Goal: Check status: Check status

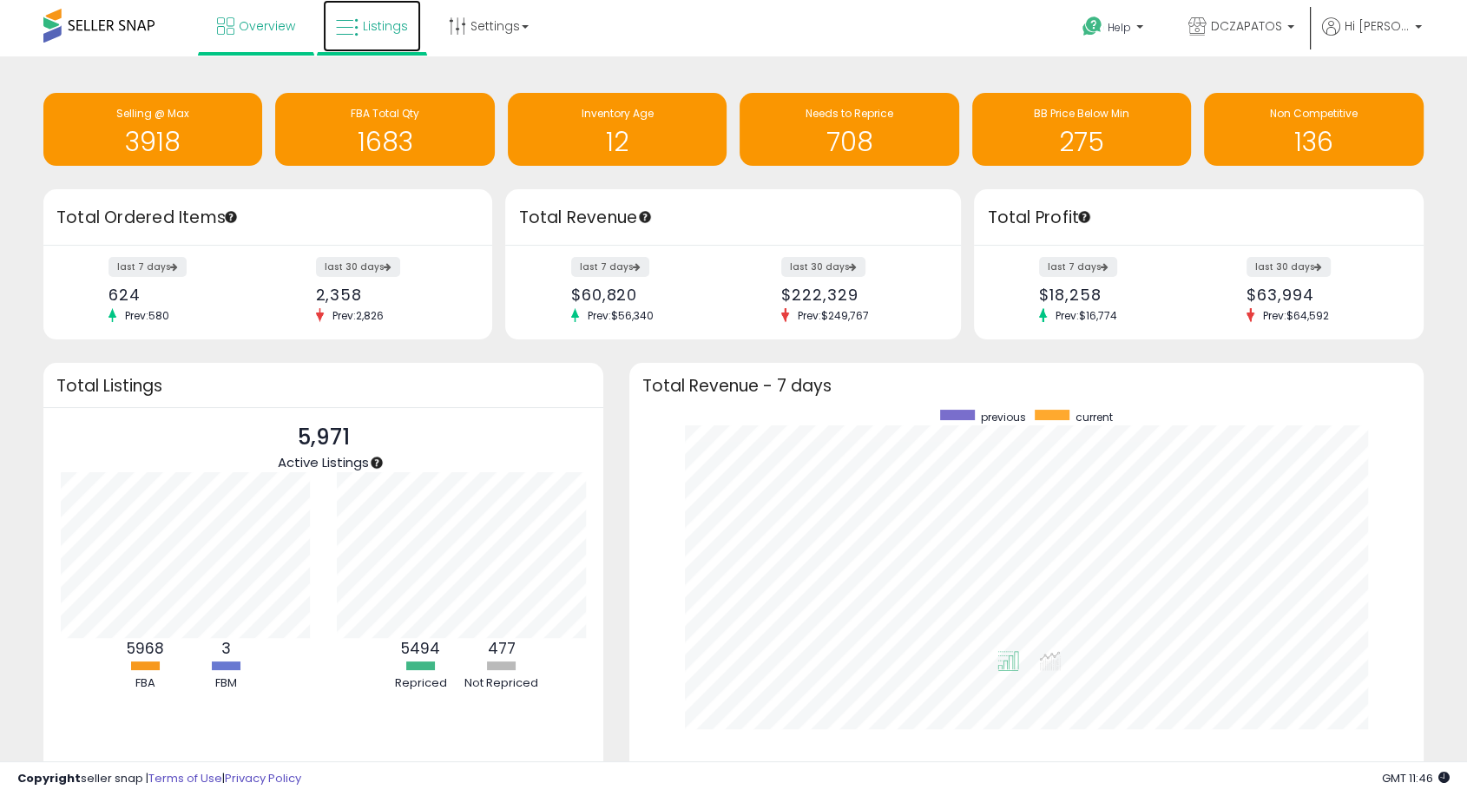
click at [390, 22] on span "Listings" at bounding box center [385, 25] width 45 height 17
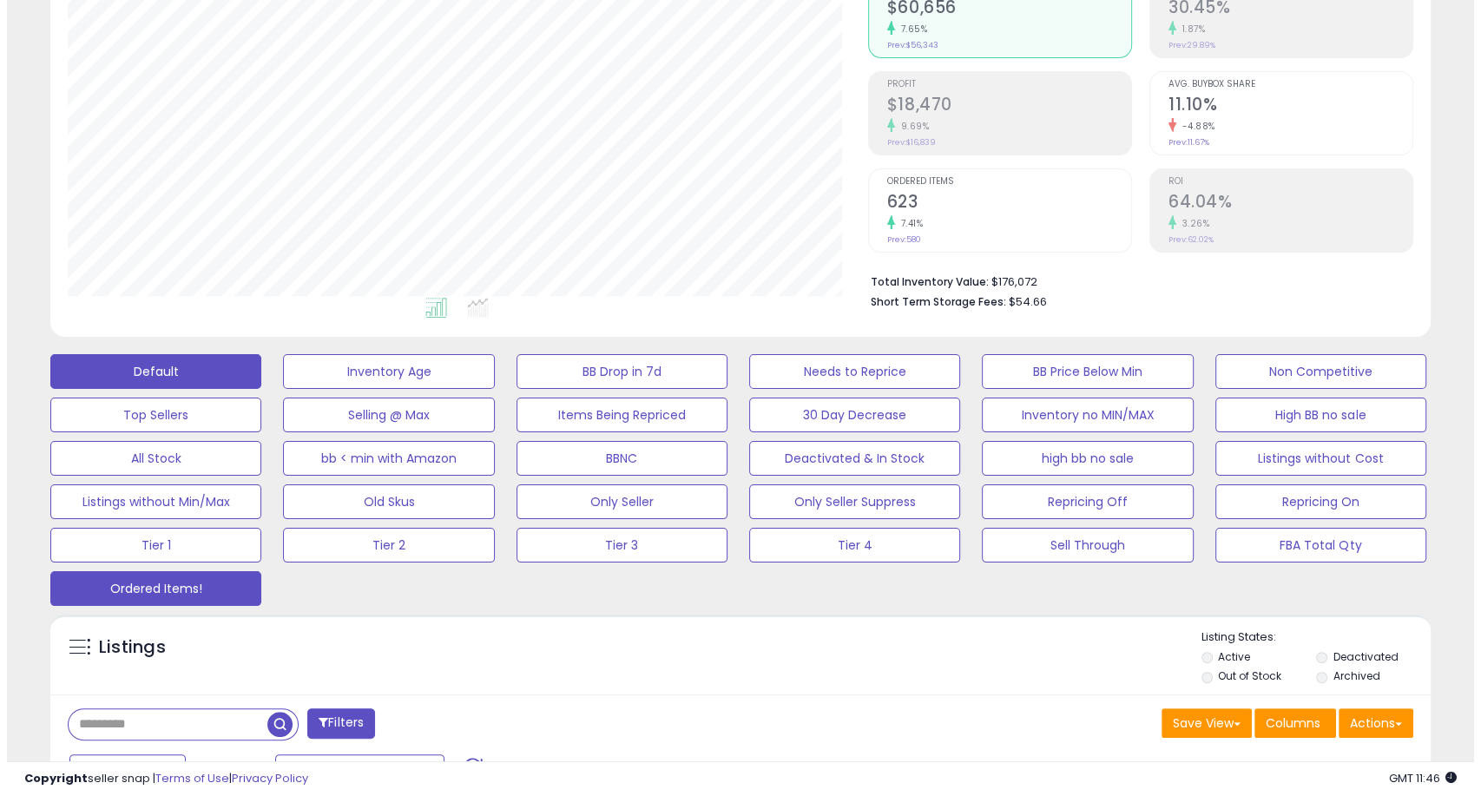
scroll to position [355, 800]
click at [276, 389] on button "Ordered Items!" at bounding box center [381, 371] width 211 height 35
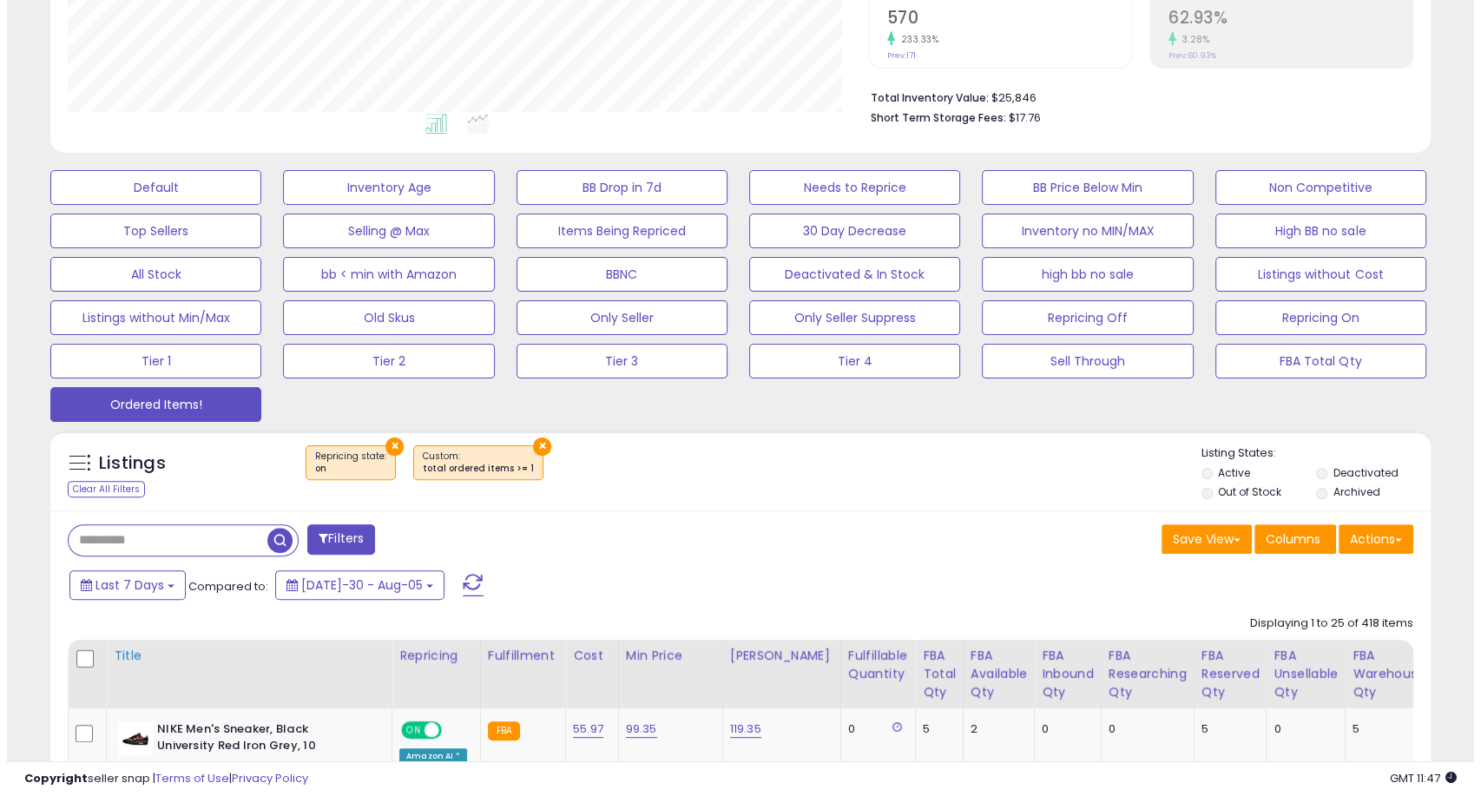
scroll to position [386, 0]
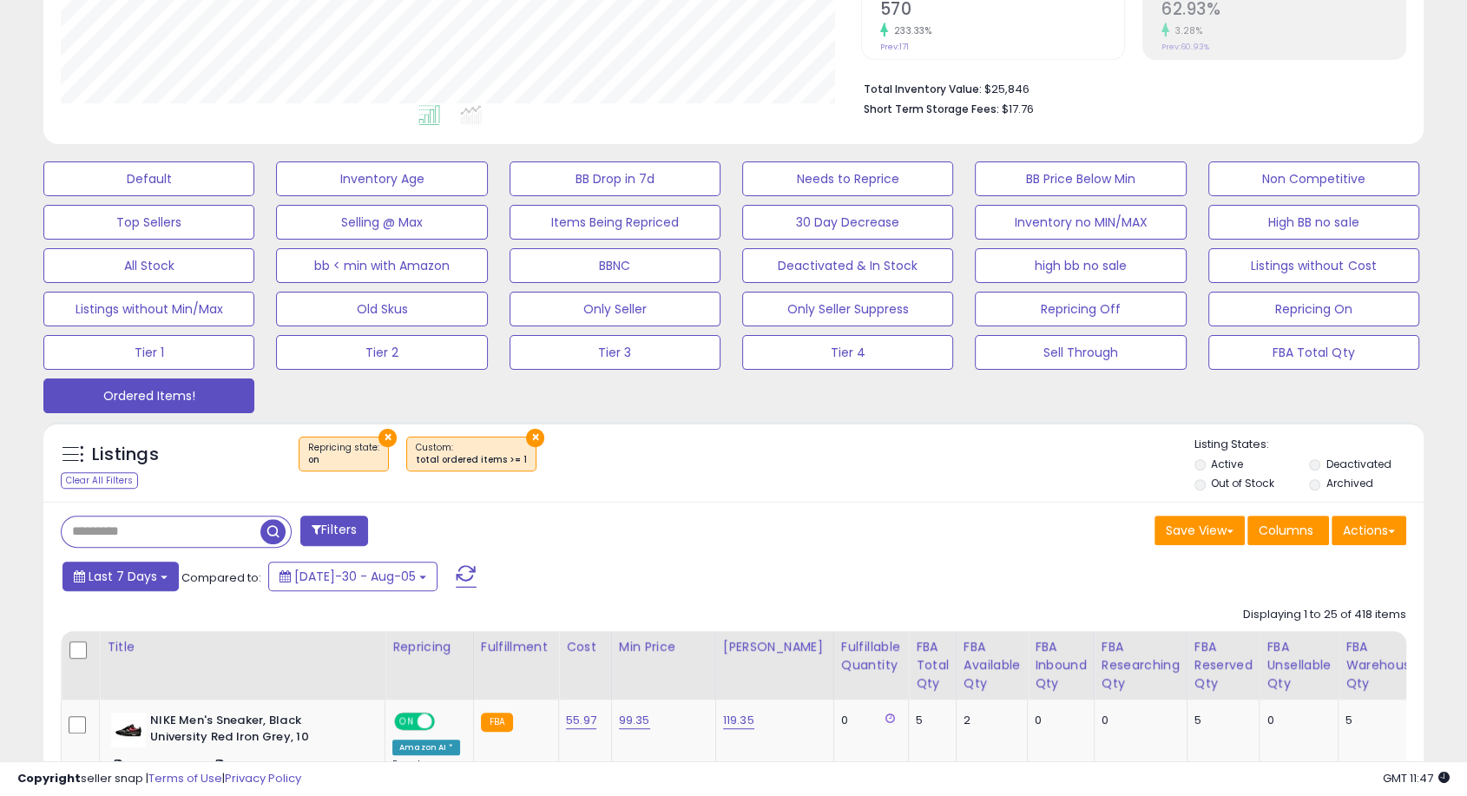
click at [153, 565] on button "Last 7 Days" at bounding box center [121, 577] width 116 height 30
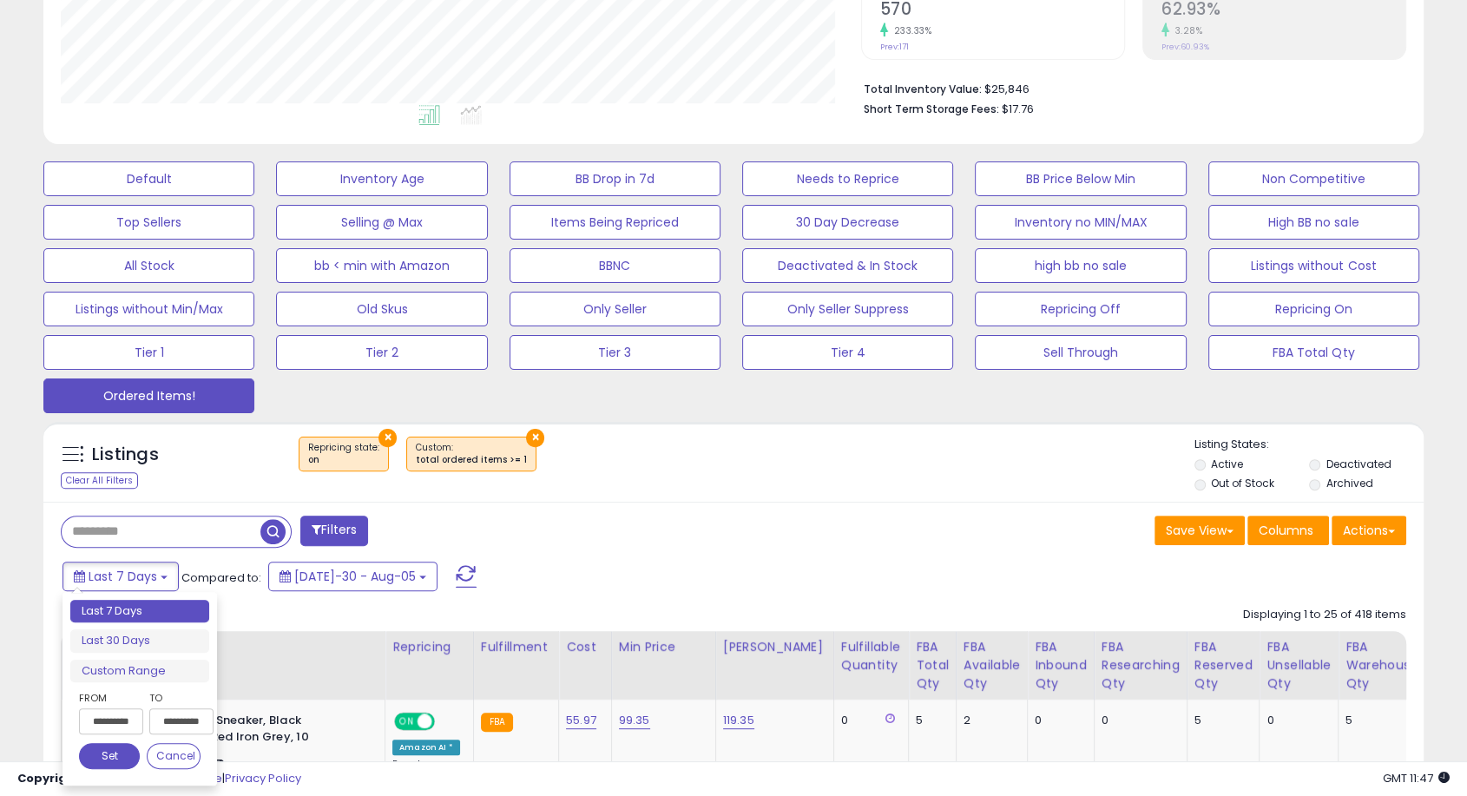
click at [132, 714] on input "**********" at bounding box center [111, 722] width 64 height 26
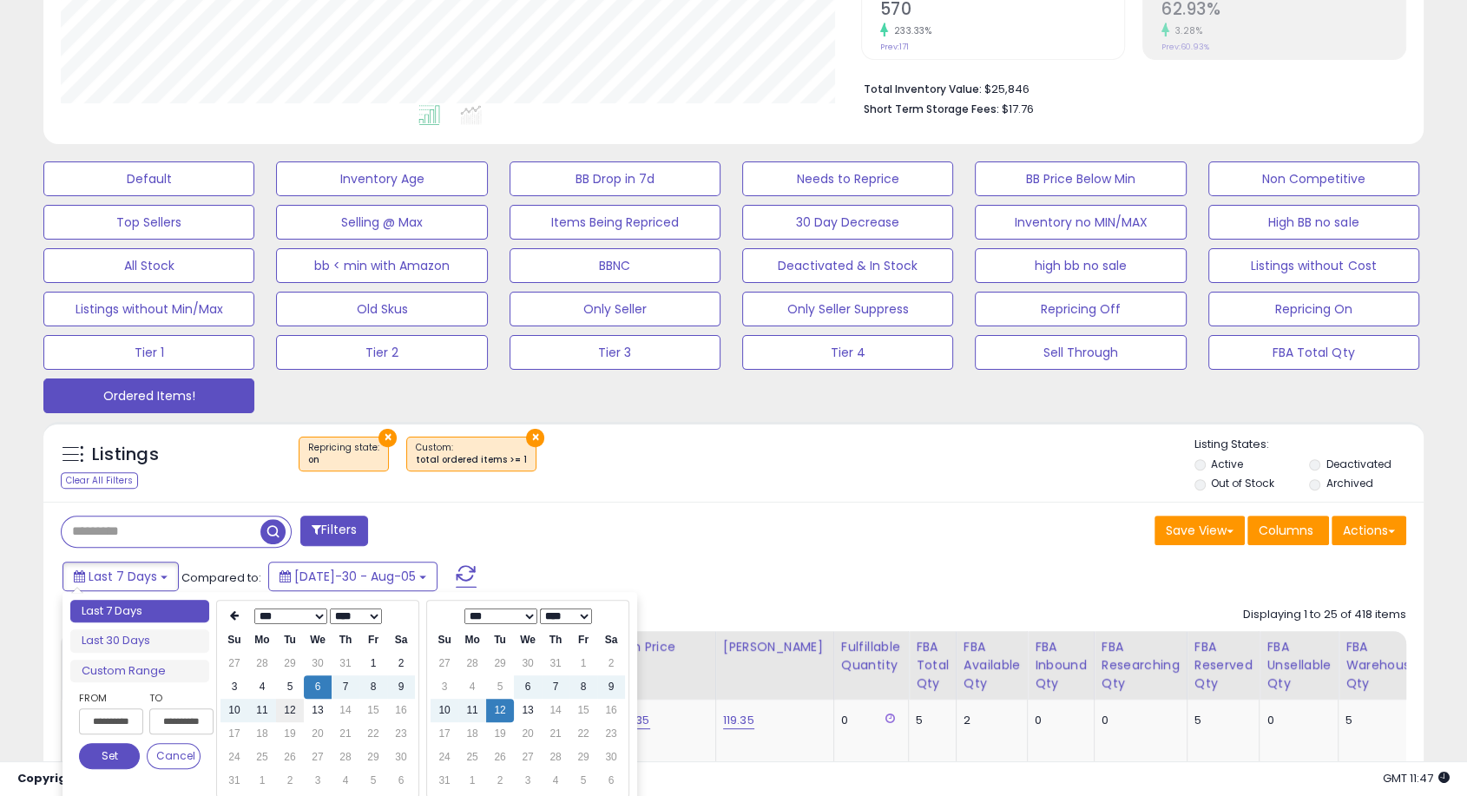
click at [290, 714] on td "12" at bounding box center [290, 710] width 28 height 23
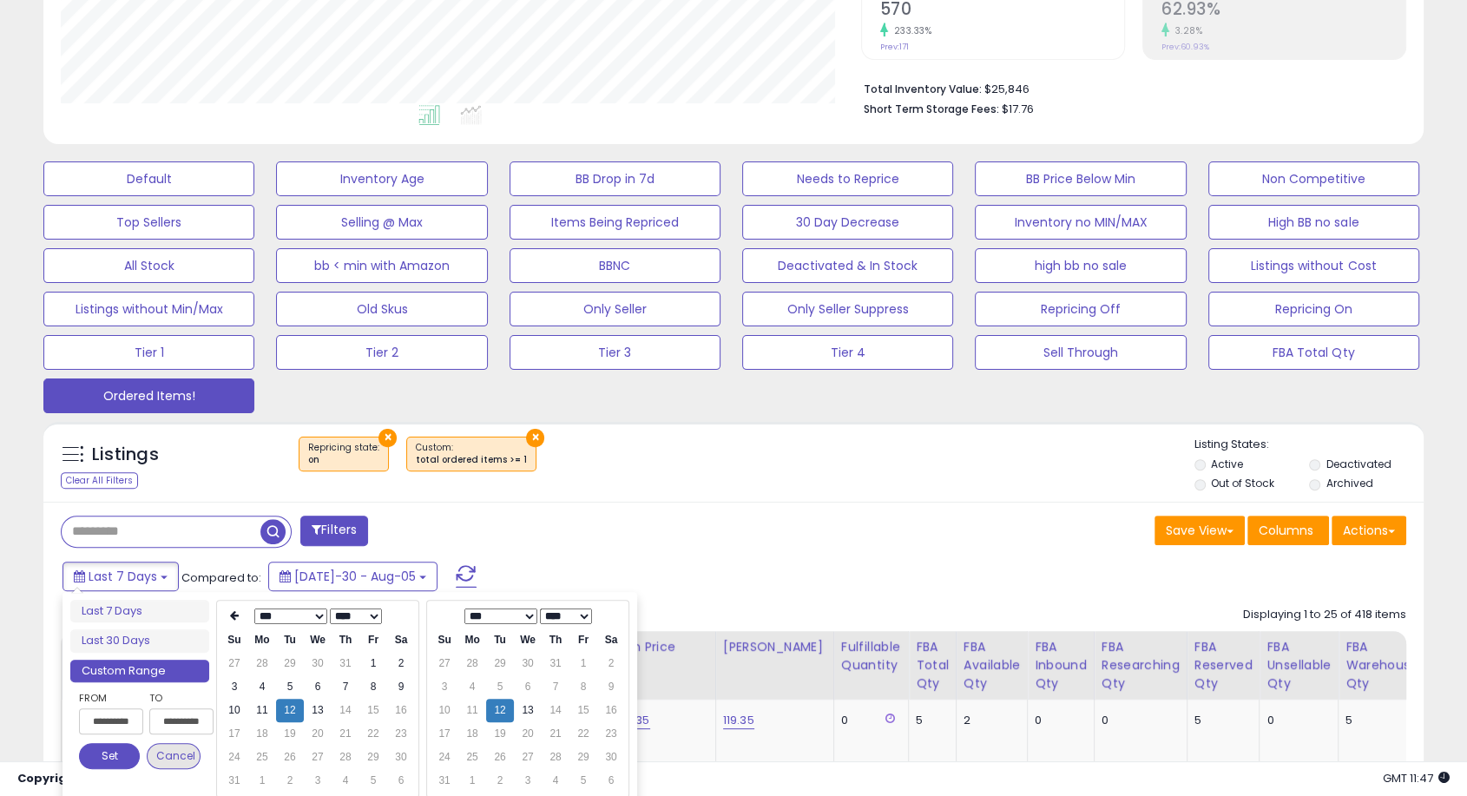
type input "**********"
click at [109, 755] on button "Set" at bounding box center [109, 756] width 61 height 26
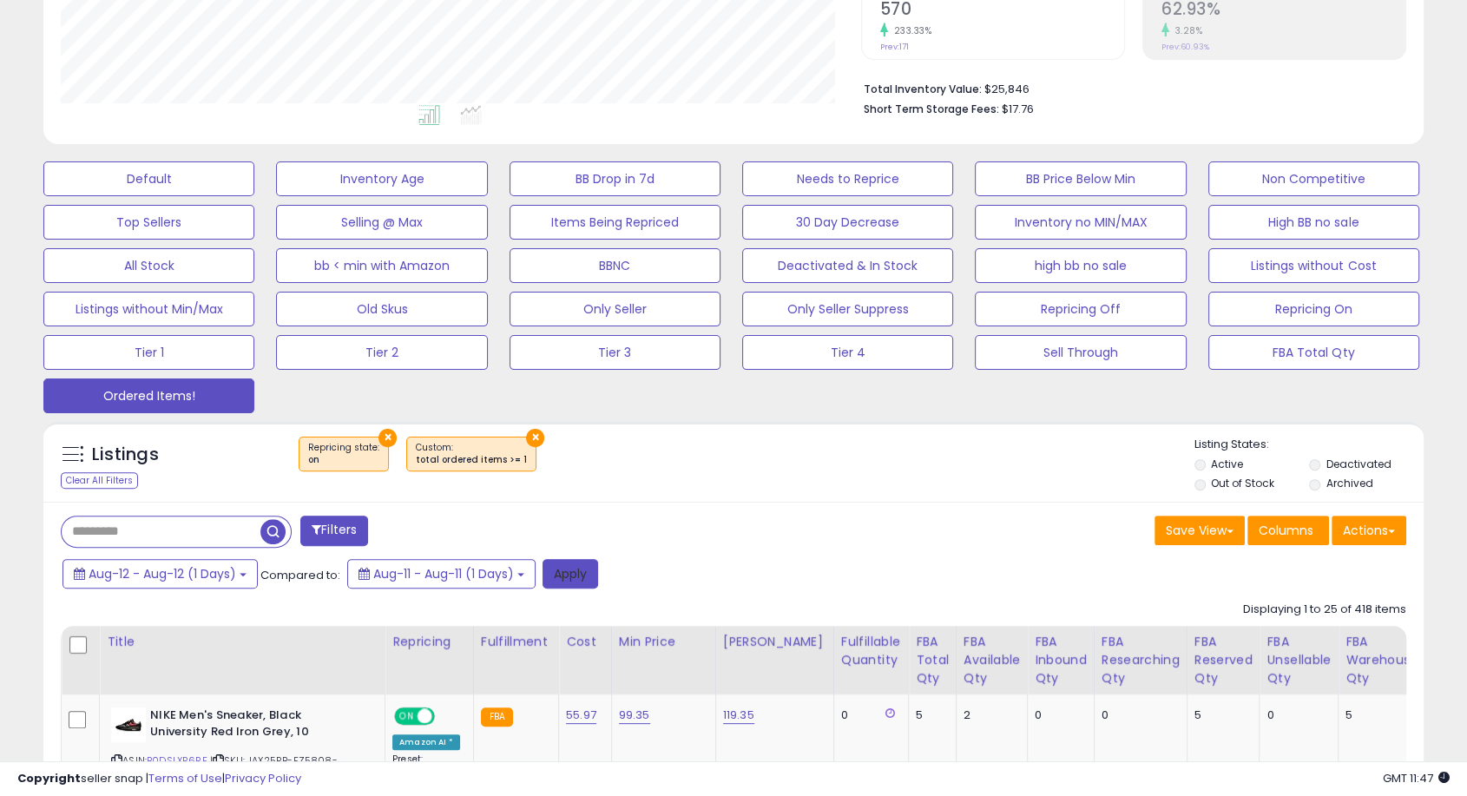
click at [587, 581] on button "Apply" at bounding box center [571, 574] width 56 height 30
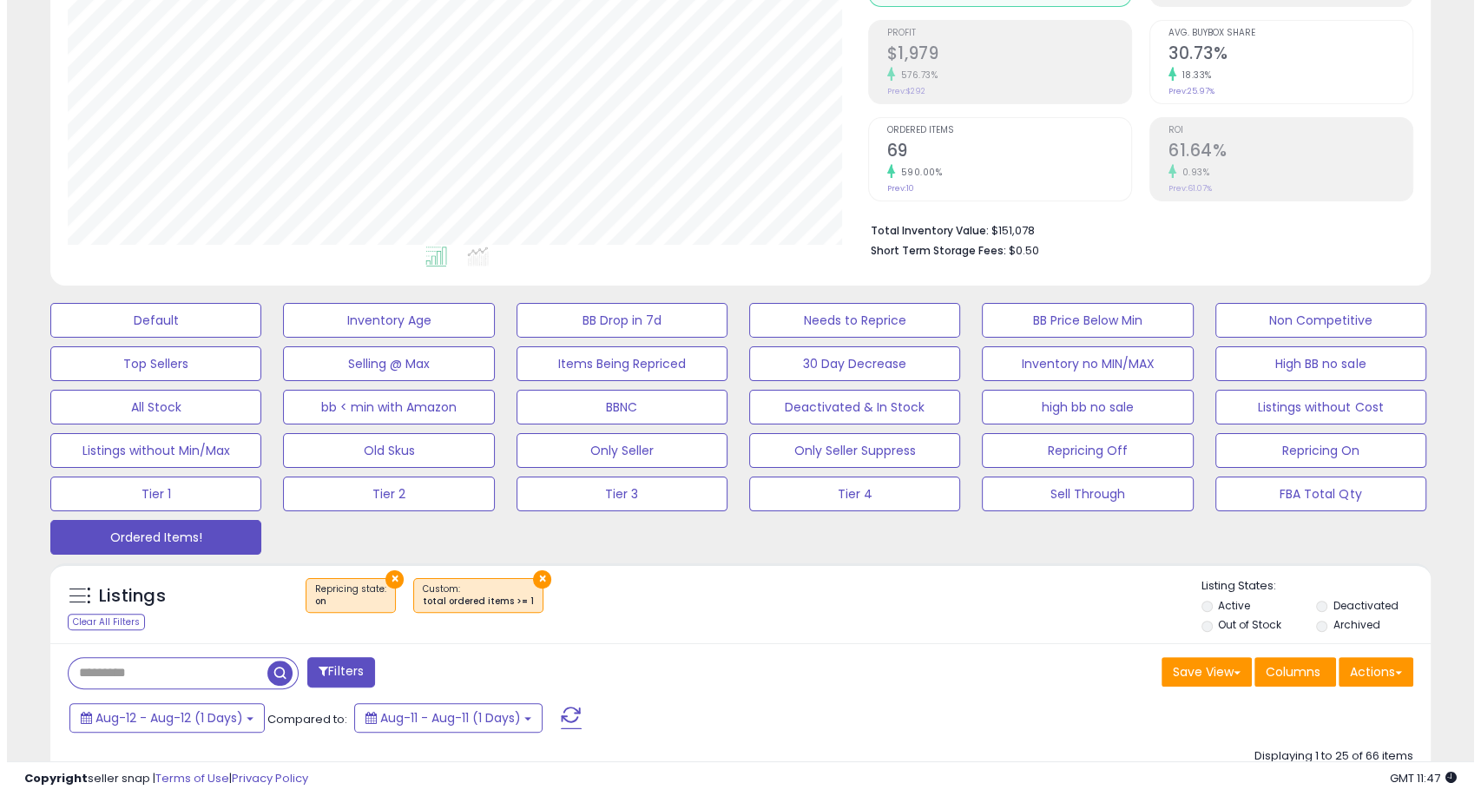
scroll to position [0, 0]
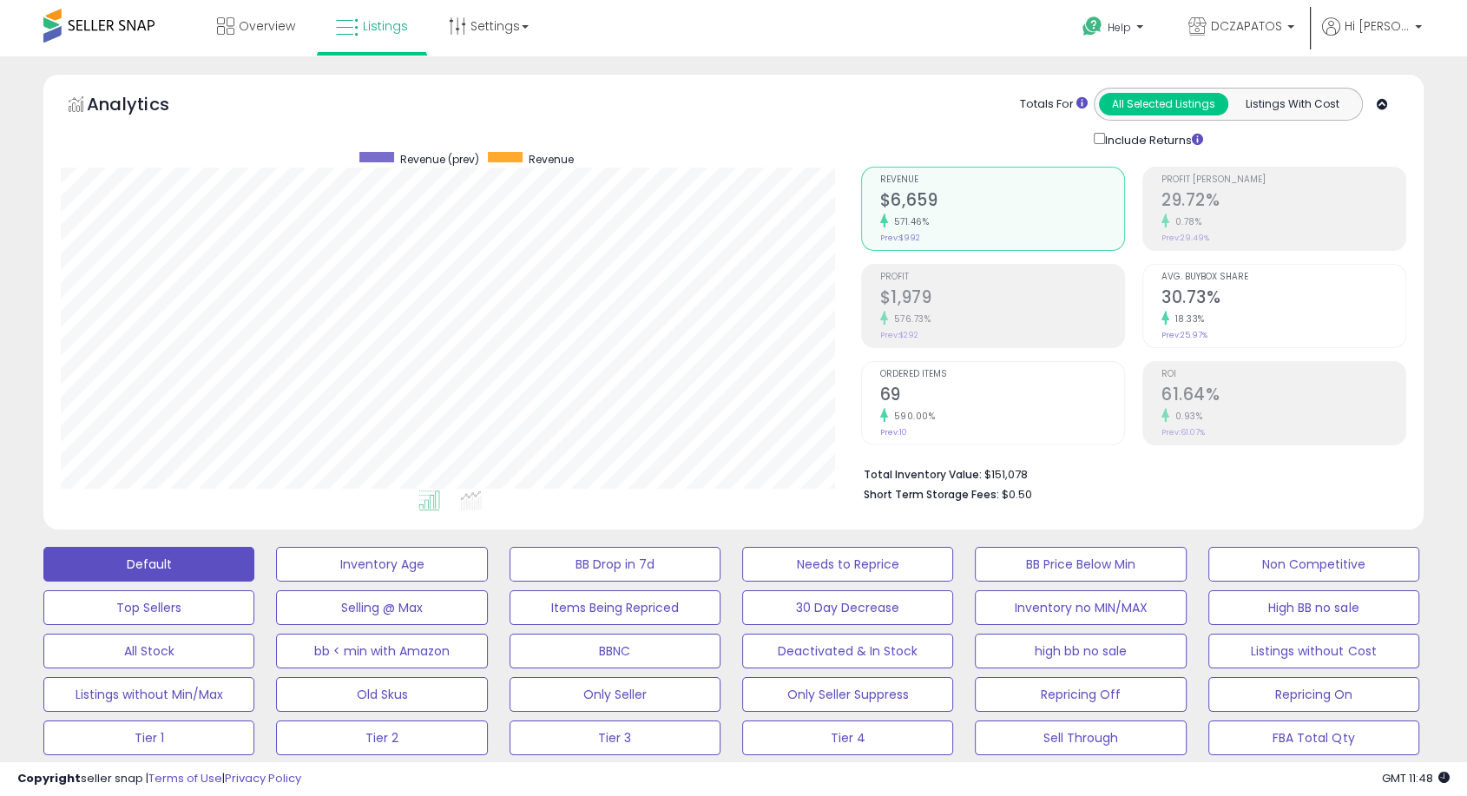
click at [148, 549] on button "Default" at bounding box center [148, 564] width 211 height 35
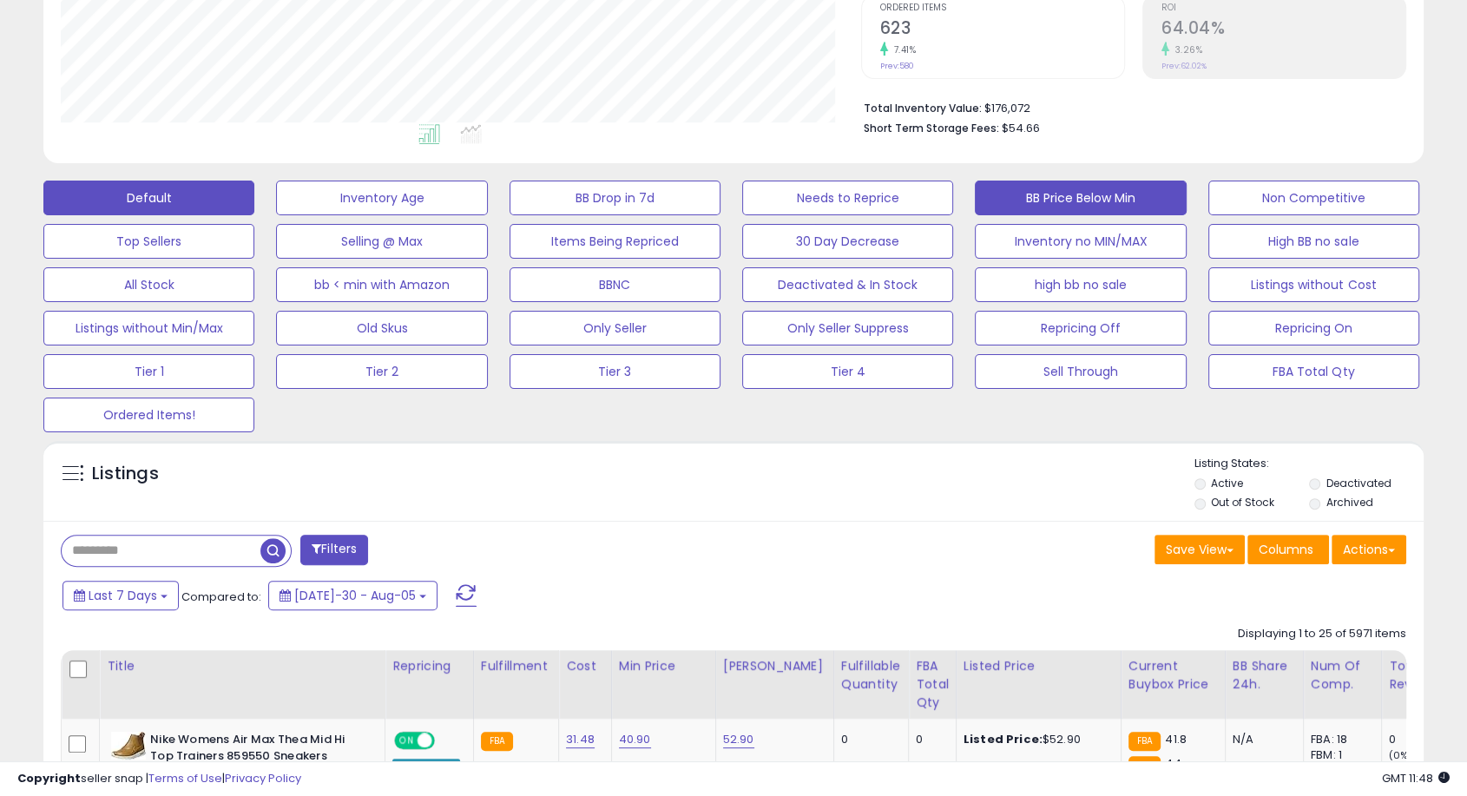
scroll to position [482, 0]
